Goal: Browse casually

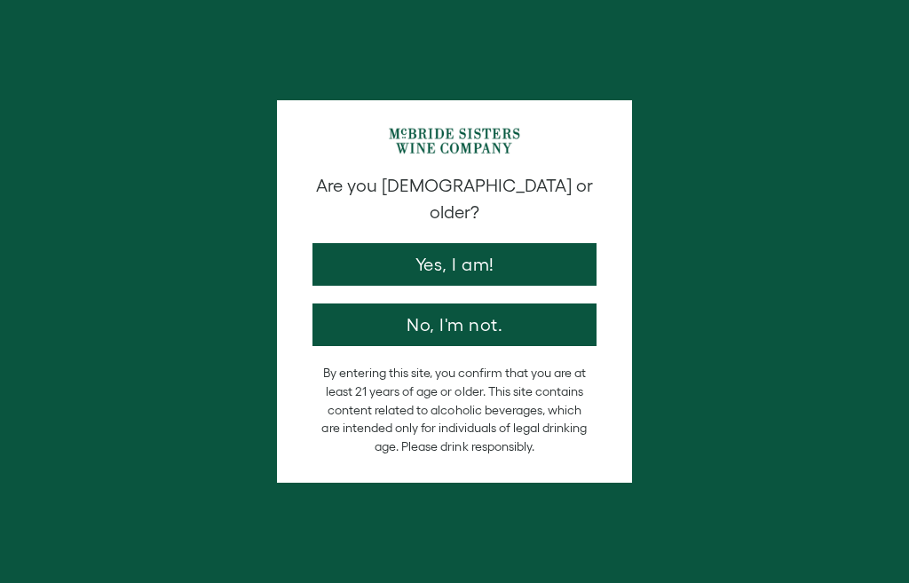
drag, startPoint x: 210, startPoint y: 487, endPoint x: 560, endPoint y: 328, distance: 385.0
click at [560, 328] on div "Are you [DEMOGRAPHIC_DATA] or older? Yes, I am! No, I'm not. By entering this s…" at bounding box center [454, 291] width 355 height 382
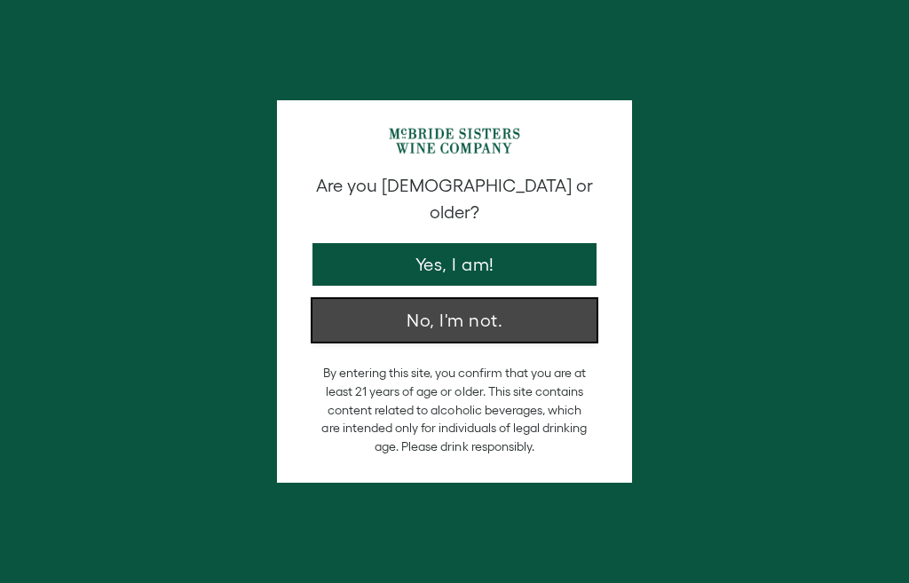
click at [561, 320] on button "No, I'm not." at bounding box center [455, 320] width 284 height 43
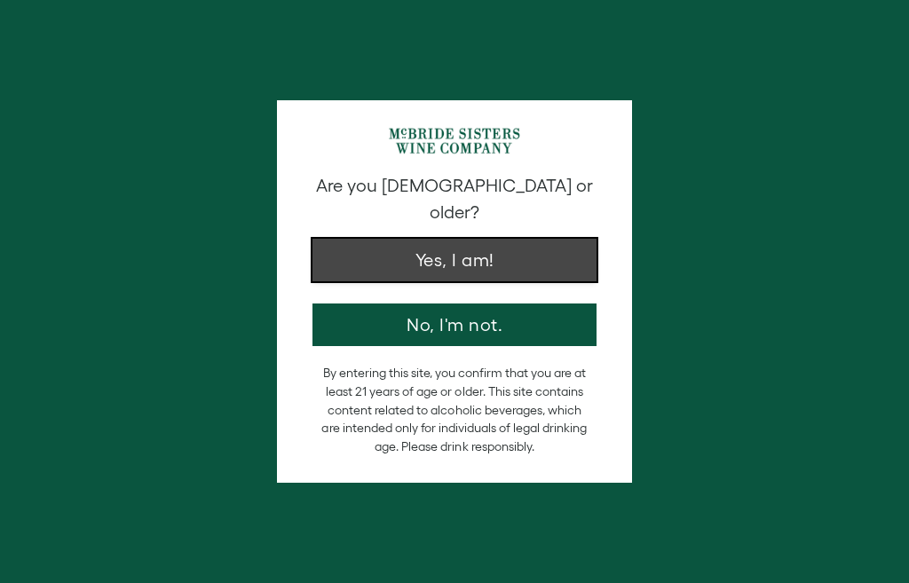
click at [442, 249] on button "Yes, I am!" at bounding box center [455, 260] width 284 height 43
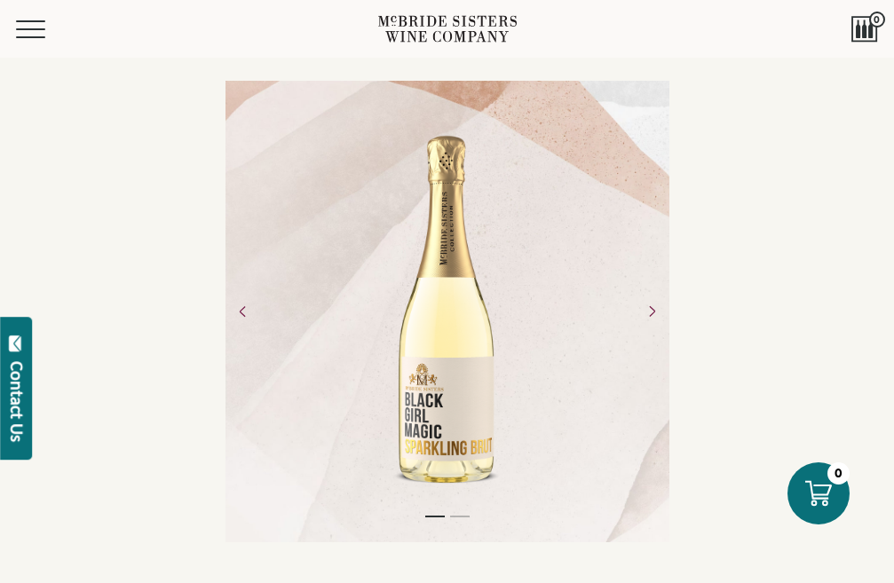
click at [348, 186] on div at bounding box center [448, 312] width 444 height 462
drag, startPoint x: 215, startPoint y: 439, endPoint x: 234, endPoint y: 487, distance: 51.4
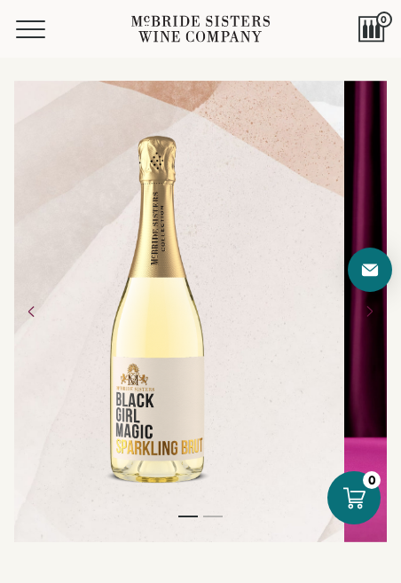
click at [228, 327] on div at bounding box center [158, 311] width 373 height 373
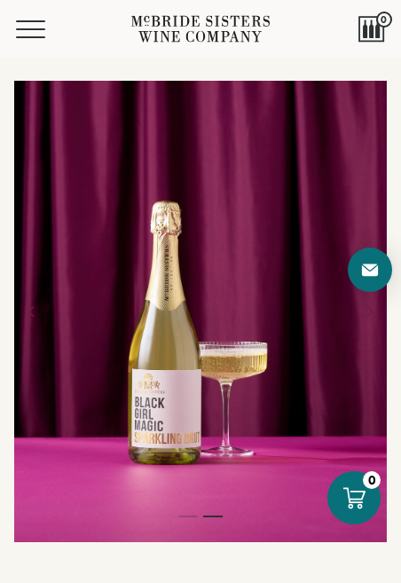
click at [168, 362] on div at bounding box center [200, 312] width 373 height 462
